Goal: Task Accomplishment & Management: Manage account settings

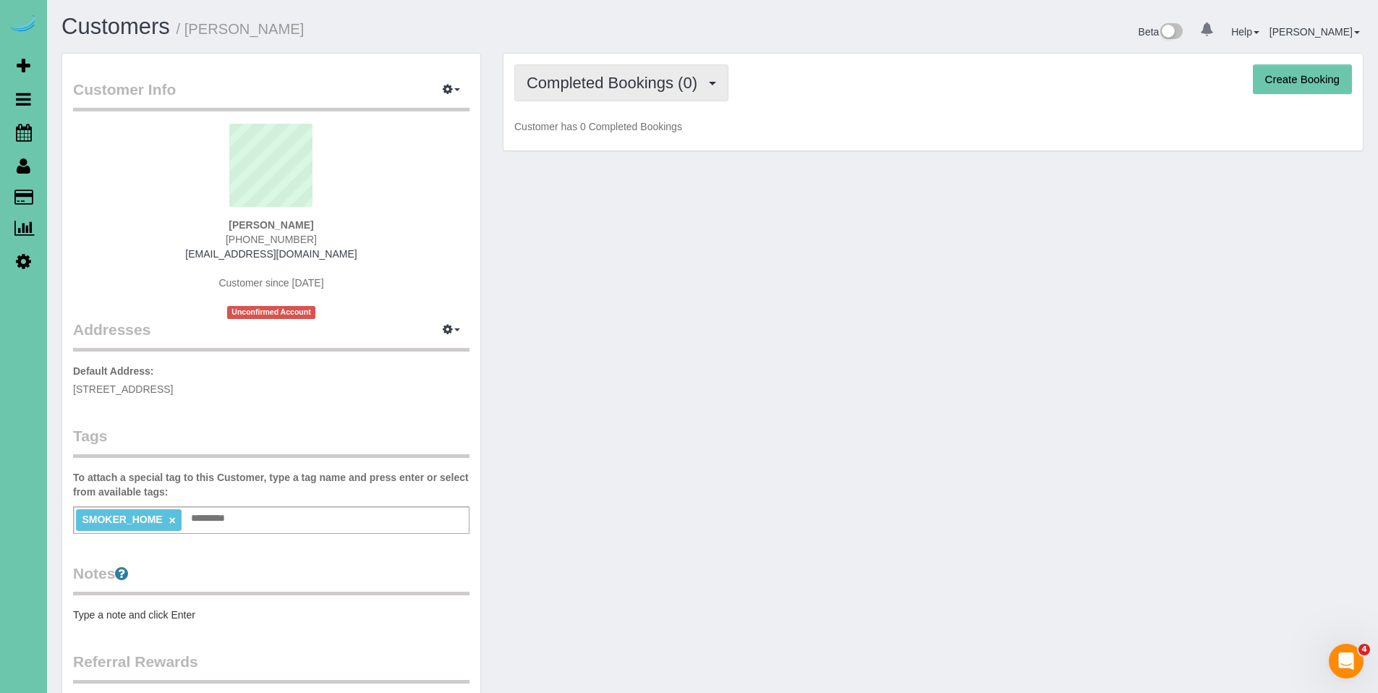
click at [574, 83] on span "Completed Bookings (0)" at bounding box center [615, 83] width 178 height 18
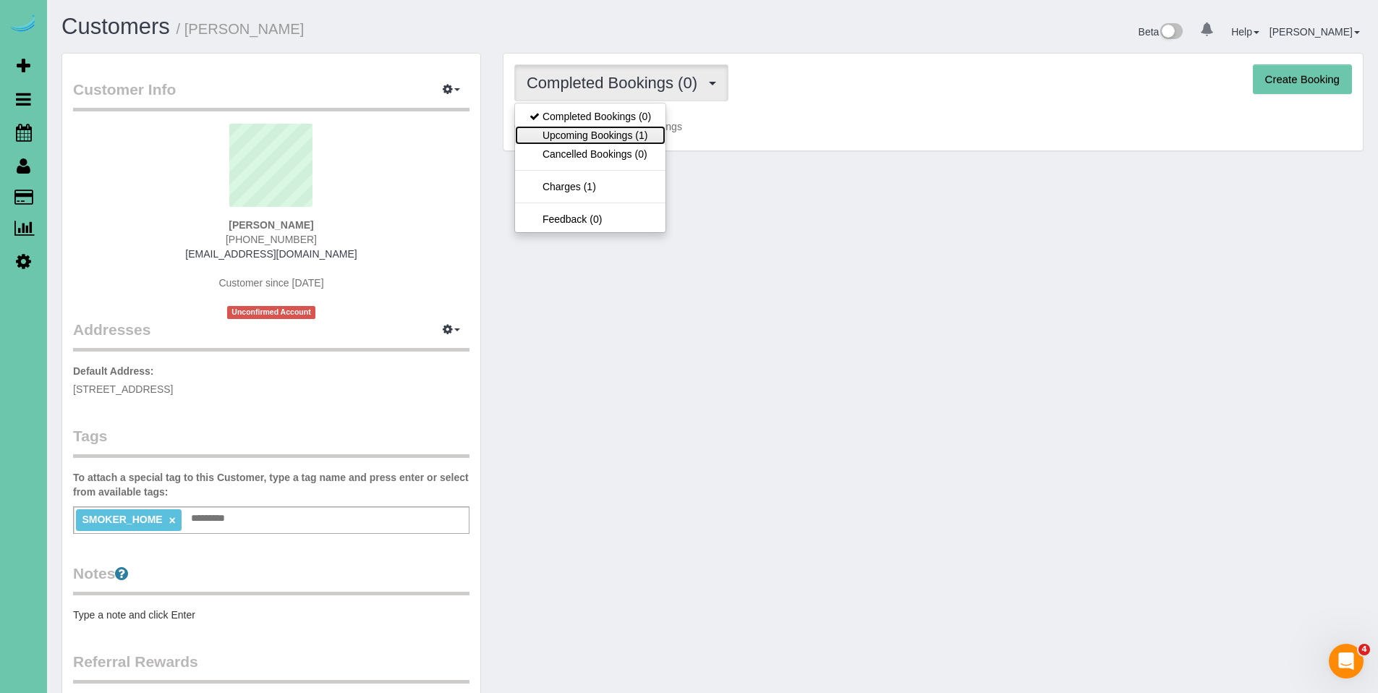
click at [574, 134] on link "Upcoming Bookings (1)" at bounding box center [590, 135] width 150 height 19
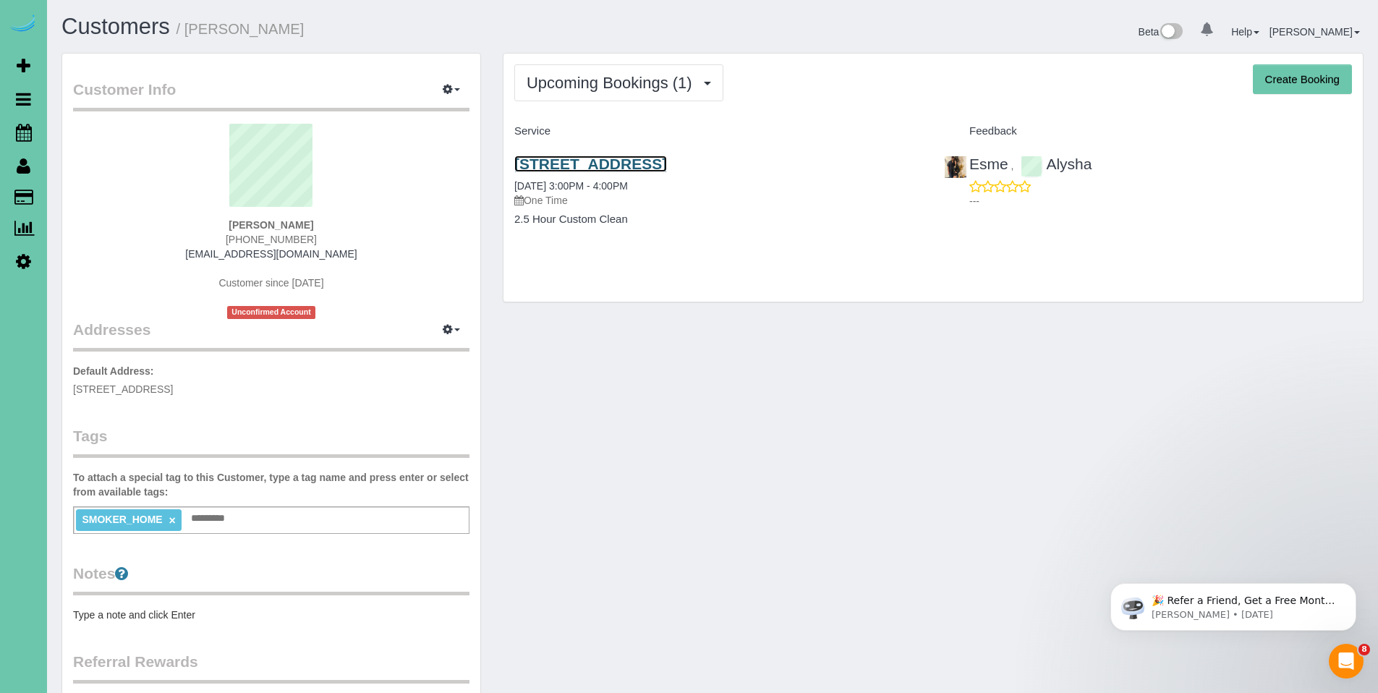
click at [667, 159] on link "21206 Old Coach Rd, Elkhorn, NE 68022" at bounding box center [590, 163] width 153 height 17
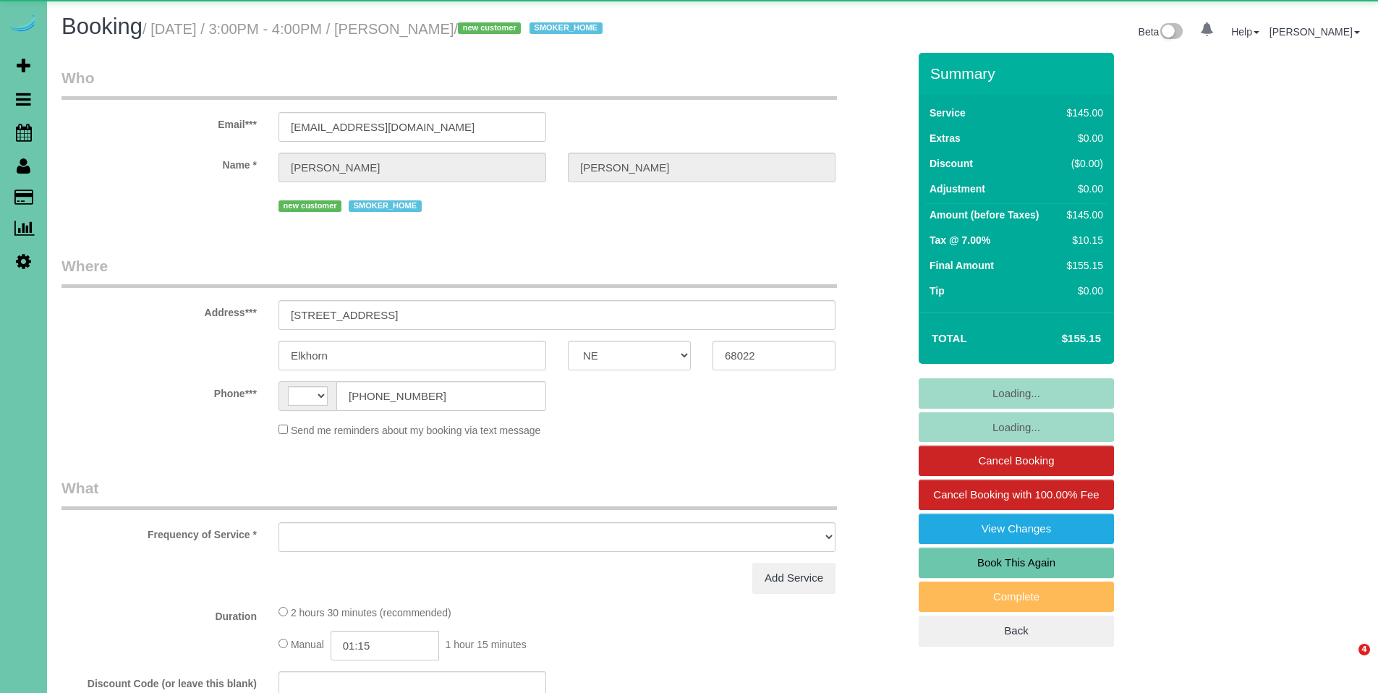
select select "NE"
select select "string:[GEOGRAPHIC_DATA]"
select select "object:851"
select select "string:fspay-d6210dd5-a37a-413f-9015-c67d8a0ad7be"
